Goal: Information Seeking & Learning: Learn about a topic

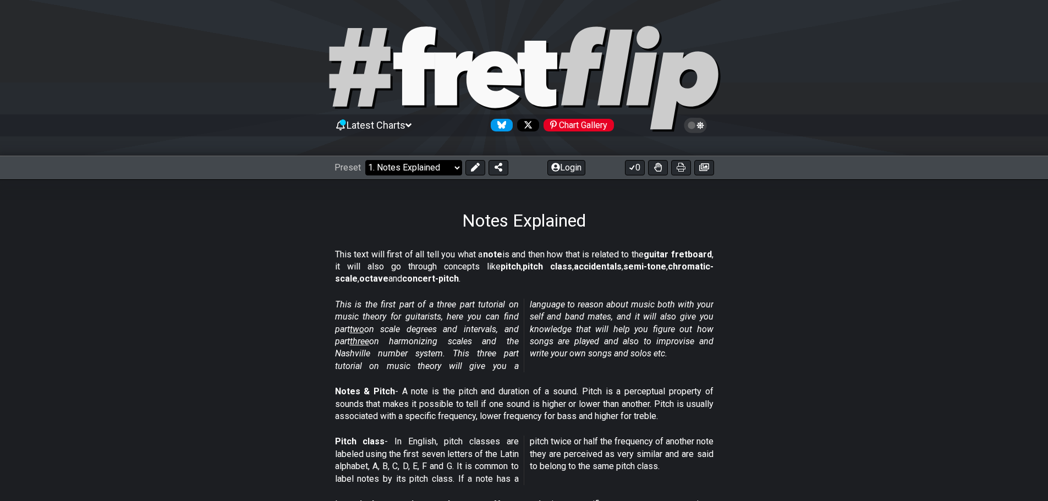
click at [425, 171] on select "Welcome to #fretflip! Initial Preset Custom Preset Minor Pentatonic Major Penta…" at bounding box center [413, 167] width 97 height 15
click at [562, 283] on p "This text will first of all tell you what a note is and then how that is relate…" at bounding box center [524, 267] width 379 height 37
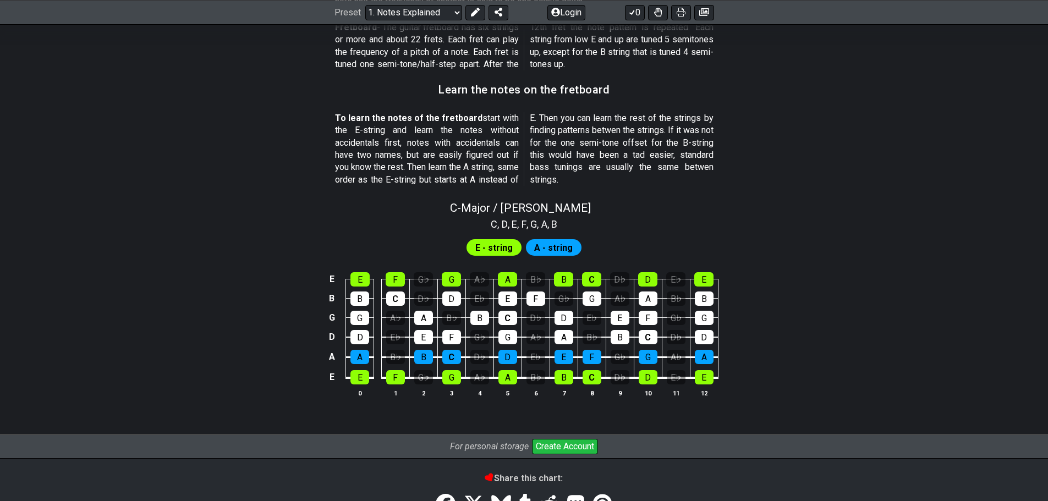
scroll to position [1030, 0]
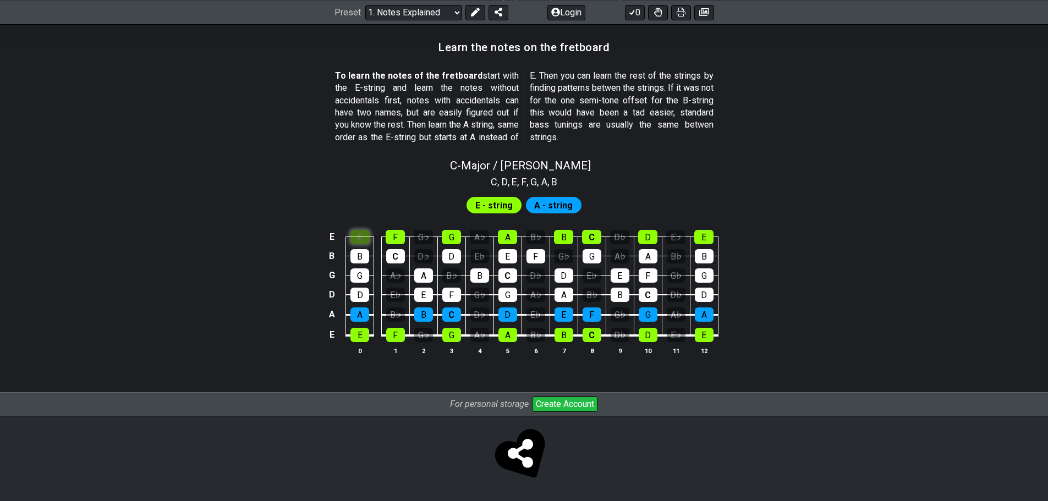
click at [363, 189] on section "E - string A - string E E F G♭ G A♭ A B♭ B C D♭ D E♭ E B B C D♭ D E♭ E F G♭ G A…" at bounding box center [524, 279] width 858 height 181
click at [363, 234] on div "E" at bounding box center [360, 237] width 19 height 14
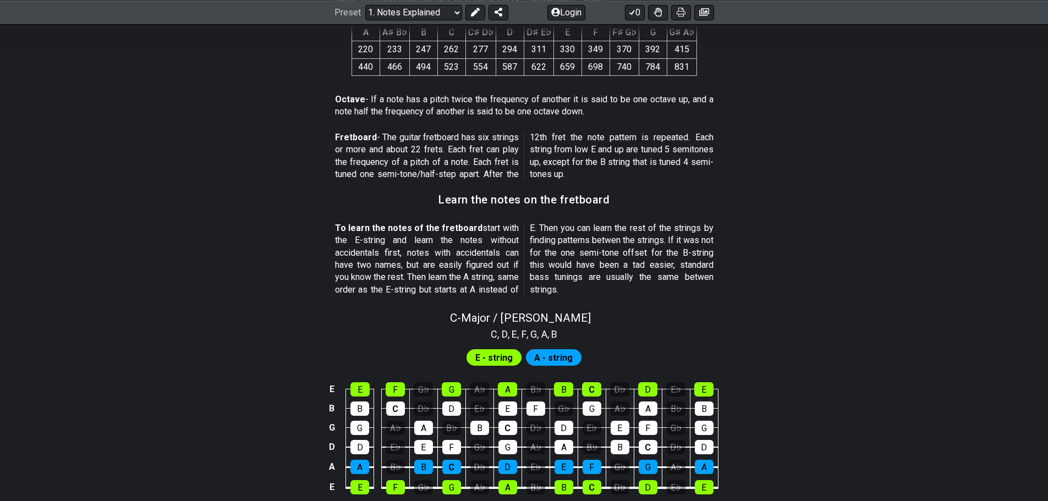
scroll to position [880, 0]
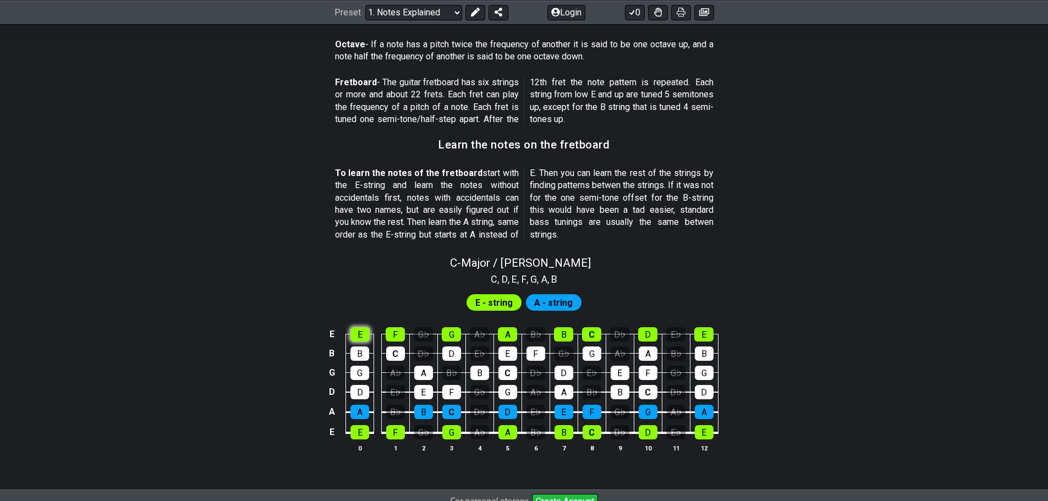
click at [360, 336] on div "E" at bounding box center [360, 334] width 19 height 14
click at [362, 335] on div "E" at bounding box center [360, 334] width 19 height 14
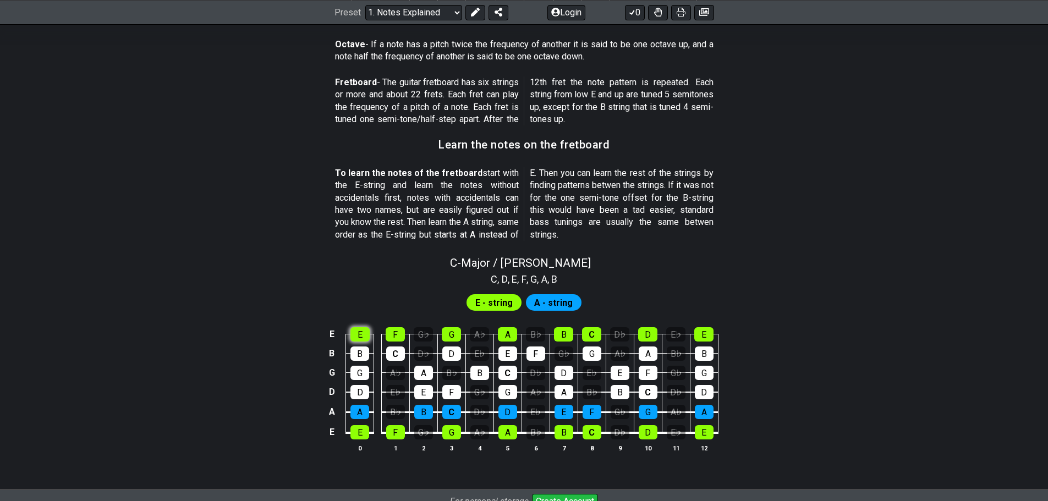
click at [362, 335] on div "E" at bounding box center [360, 334] width 19 height 14
click at [351, 335] on div "E" at bounding box center [360, 334] width 19 height 14
